Goal: Check status: Check status

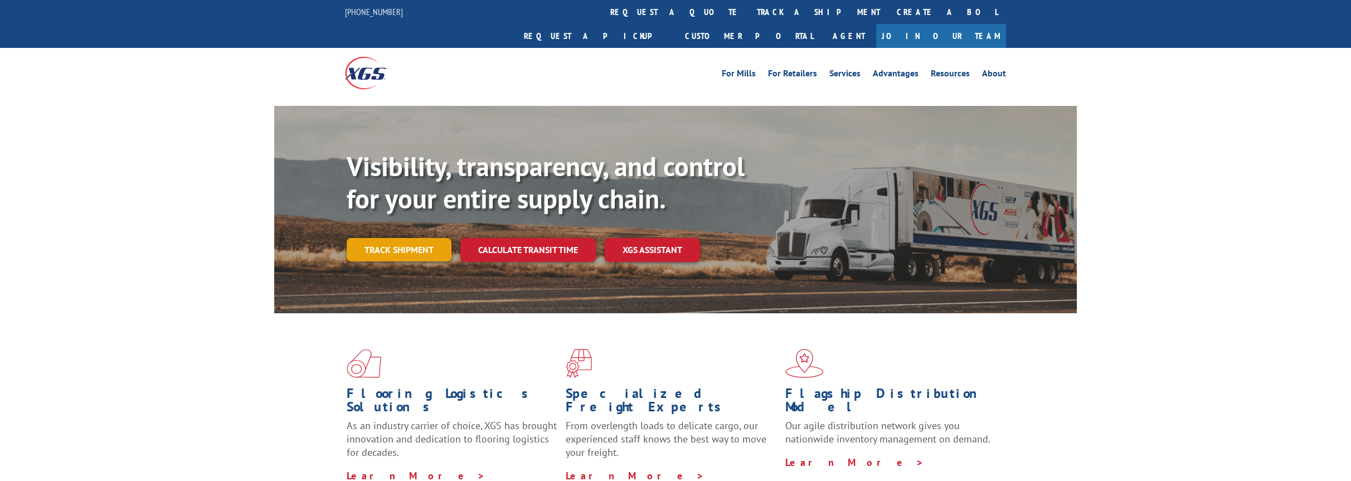
click at [354, 238] on link "Track shipment" at bounding box center [399, 249] width 105 height 23
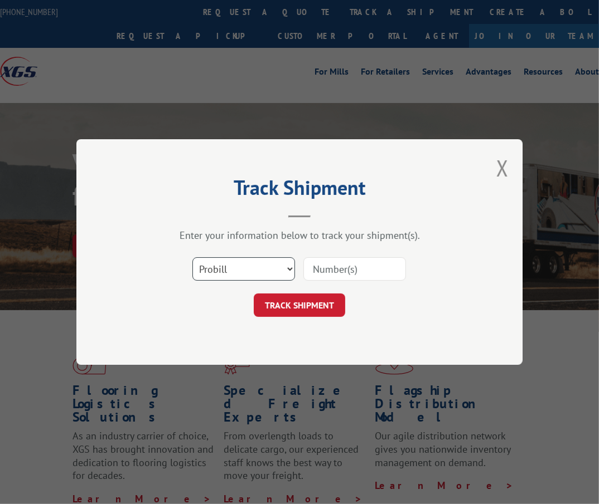
click at [280, 273] on select "Select category... Probill BOL PO" at bounding box center [243, 268] width 103 height 23
select select "bol"
click at [192, 257] on select "Select category... Probill BOL PO" at bounding box center [243, 268] width 103 height 23
click at [371, 267] on input at bounding box center [354, 268] width 103 height 23
type input "17693309"
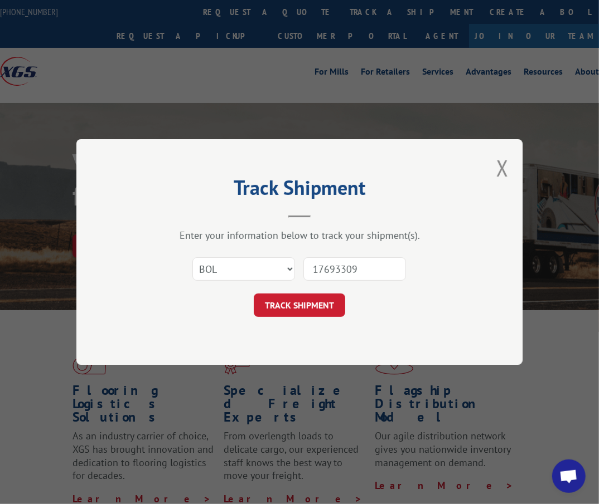
click button "TRACK SHIPMENT" at bounding box center [299, 305] width 91 height 23
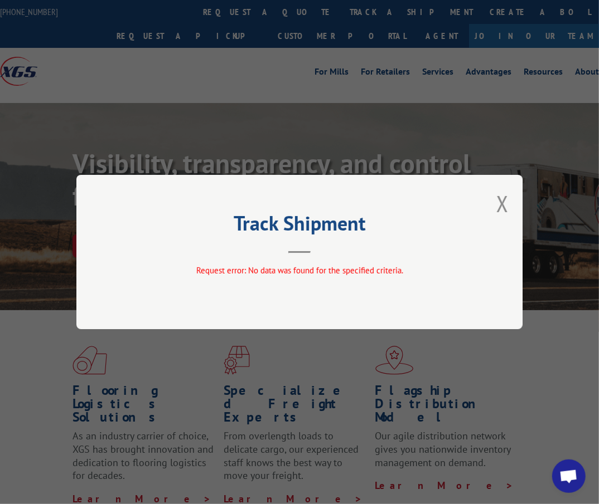
click at [518, 194] on div "Track Shipment Request error: No data was found for the specified criteria." at bounding box center [299, 252] width 446 height 154
click at [505, 206] on button "Close modal" at bounding box center [502, 204] width 12 height 30
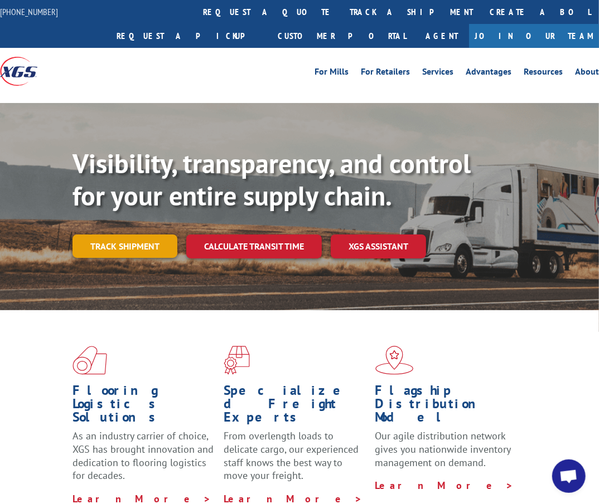
click at [96, 242] on link "Track shipment" at bounding box center [124, 246] width 105 height 23
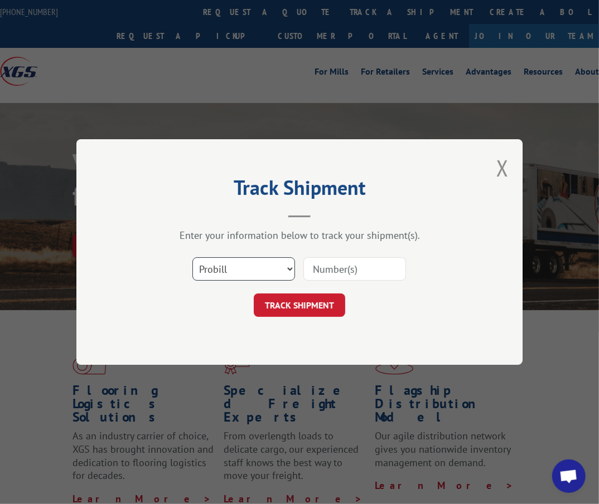
click at [243, 274] on select "Select category... Probill BOL PO" at bounding box center [243, 268] width 103 height 23
select select "bol"
click at [192, 257] on select "Select category... Probill BOL PO" at bounding box center [243, 268] width 103 height 23
click at [331, 276] on input at bounding box center [354, 268] width 103 height 23
type input "17693309"
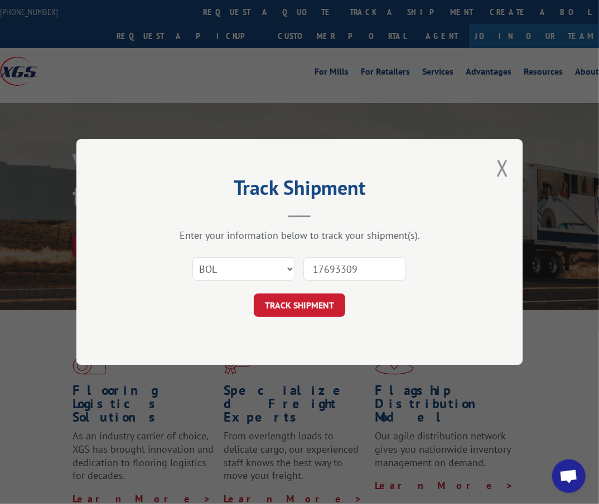
click button "TRACK SHIPMENT" at bounding box center [299, 305] width 91 height 23
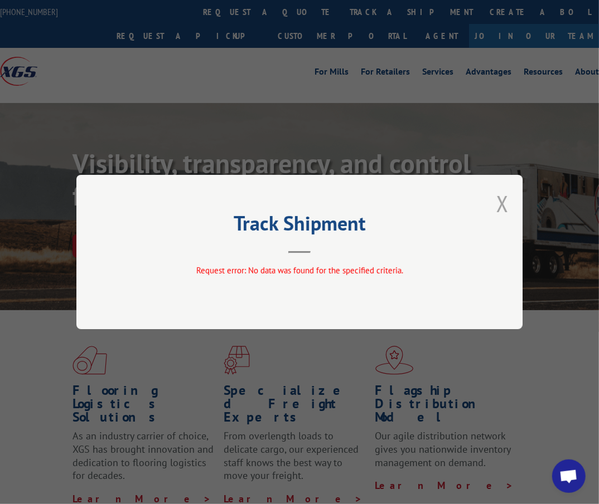
click at [503, 198] on button "Close modal" at bounding box center [502, 204] width 12 height 30
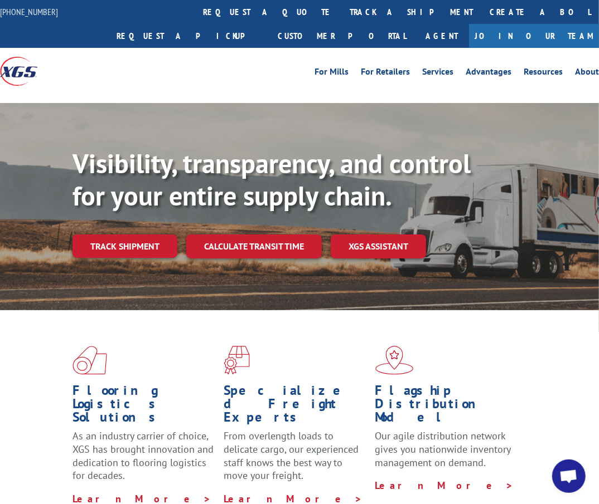
click at [111, 254] on link "Track shipment" at bounding box center [124, 246] width 105 height 23
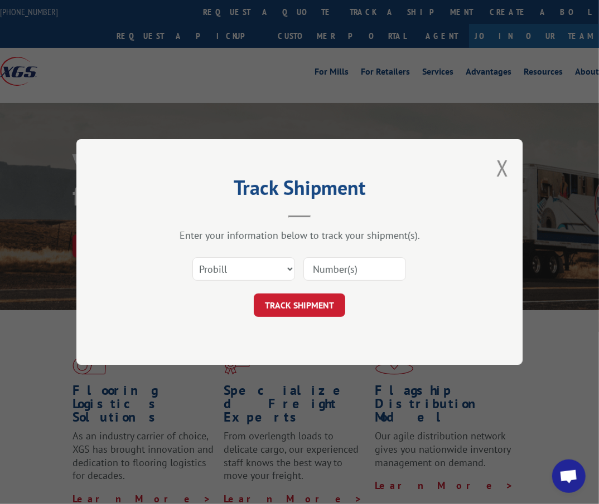
click at [380, 279] on input at bounding box center [354, 268] width 103 height 23
type input "17693309"
click button "TRACK SHIPMENT" at bounding box center [299, 305] width 91 height 23
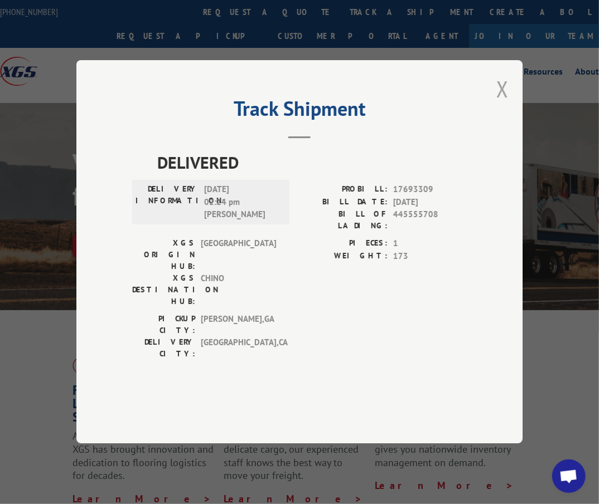
click at [503, 104] on button "Close modal" at bounding box center [502, 89] width 12 height 30
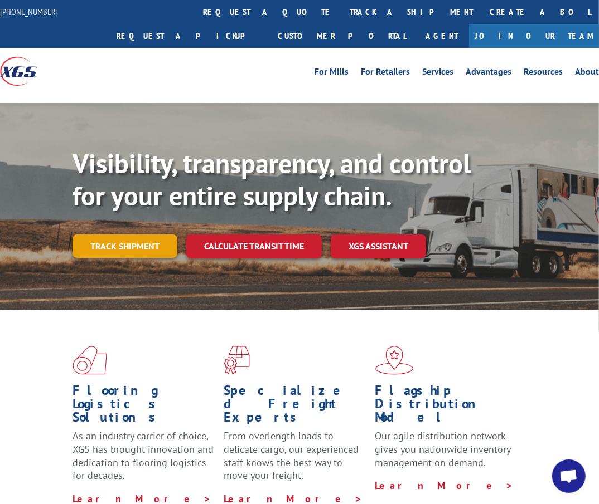
click at [109, 252] on link "Track shipment" at bounding box center [124, 246] width 105 height 23
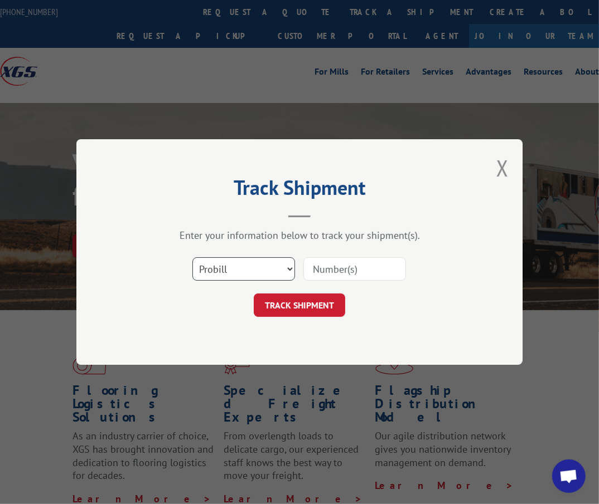
click at [233, 275] on select "Select category... Probill BOL PO" at bounding box center [243, 268] width 103 height 23
select select "bol"
click at [192, 257] on select "Select category... Probill BOL PO" at bounding box center [243, 268] width 103 height 23
click at [378, 266] on input at bounding box center [354, 268] width 103 height 23
type input "3399100"
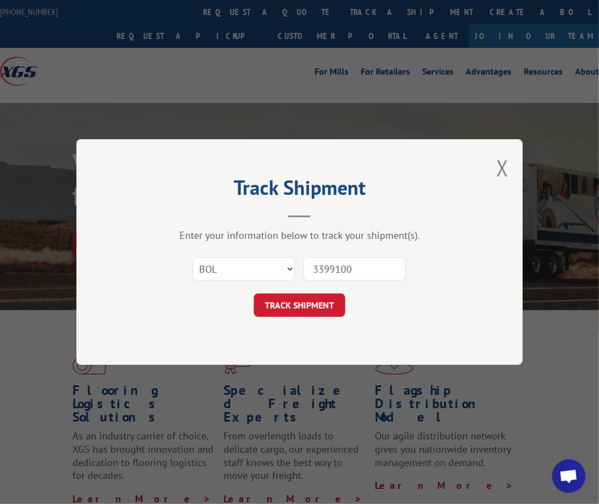
click button "TRACK SHIPMENT" at bounding box center [299, 305] width 91 height 23
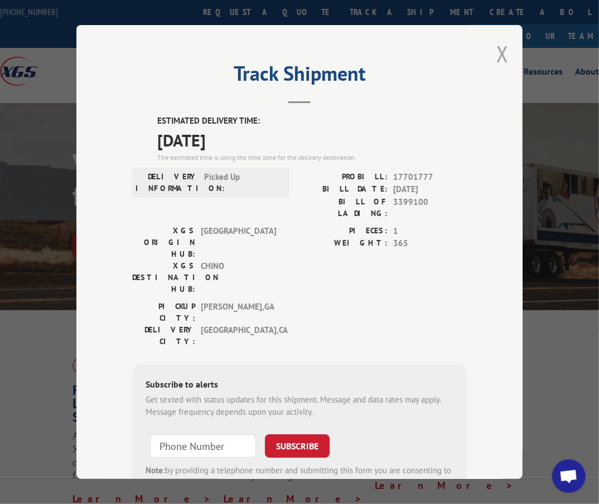
click at [500, 47] on button "Close modal" at bounding box center [502, 54] width 12 height 30
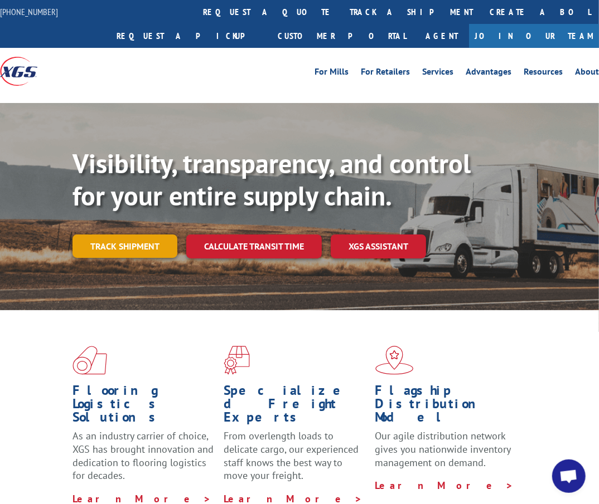
click at [160, 250] on link "Track shipment" at bounding box center [124, 246] width 105 height 23
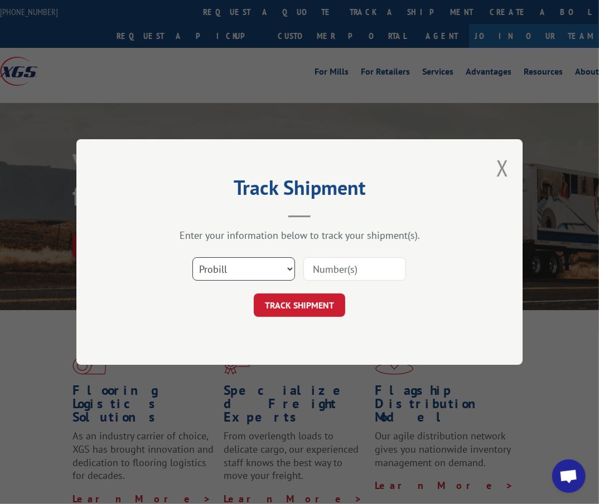
click at [252, 273] on select "Select category... Probill BOL PO" at bounding box center [243, 268] width 103 height 23
select select "bol"
click at [192, 257] on select "Select category... Probill BOL PO" at bounding box center [243, 268] width 103 height 23
click at [348, 271] on input at bounding box center [354, 268] width 103 height 23
type input "3398349"
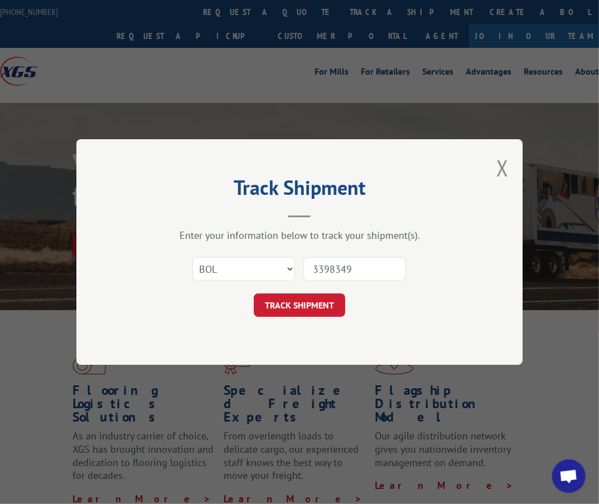
click button "TRACK SHIPMENT" at bounding box center [299, 305] width 91 height 23
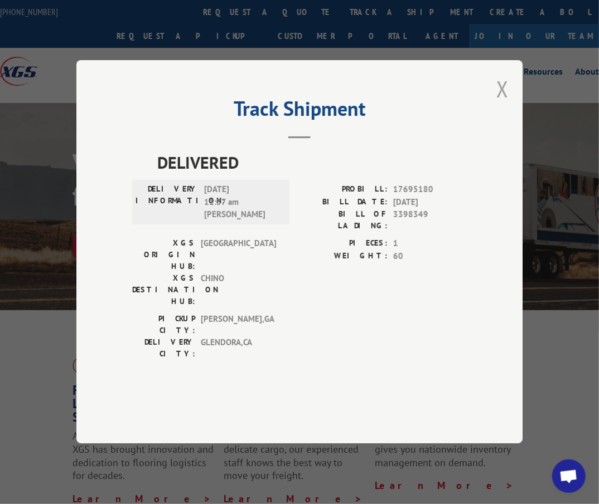
click at [504, 104] on button "Close modal" at bounding box center [502, 89] width 12 height 30
